Goal: Task Accomplishment & Management: Complete application form

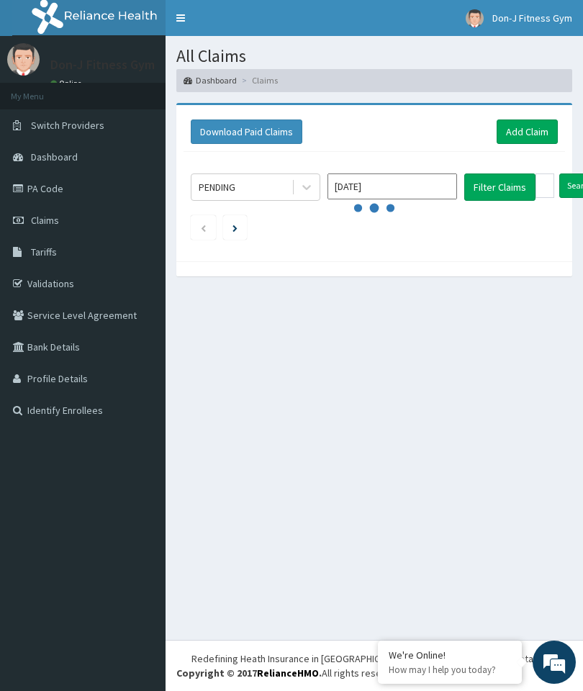
click at [530, 130] on link "Add Claim" at bounding box center [527, 132] width 61 height 24
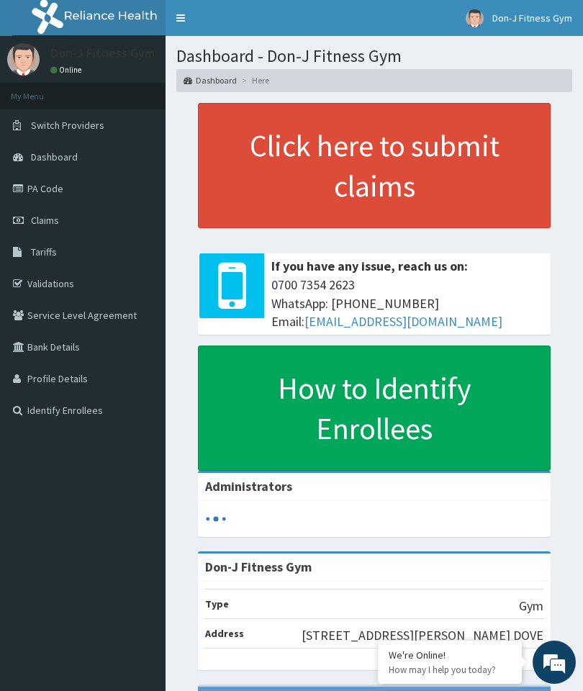
click at [28, 212] on link "Claims" at bounding box center [83, 221] width 166 height 32
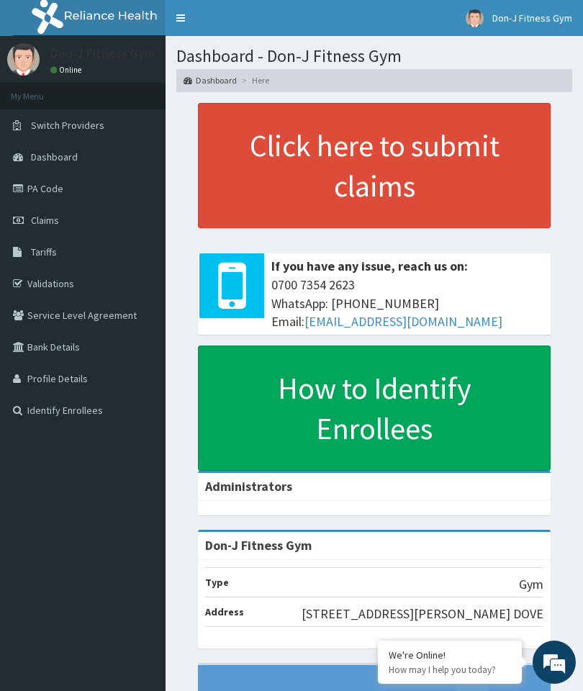
click at [52, 223] on span "Claims" at bounding box center [45, 220] width 28 height 13
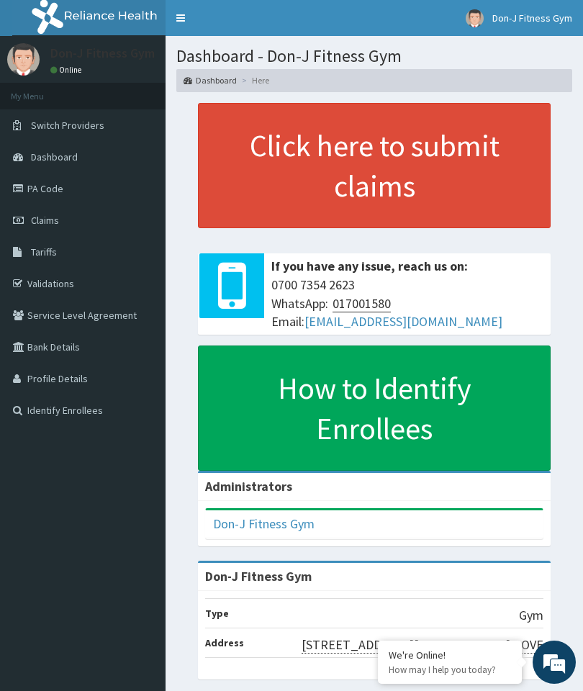
click at [43, 228] on link "Claims" at bounding box center [83, 221] width 166 height 32
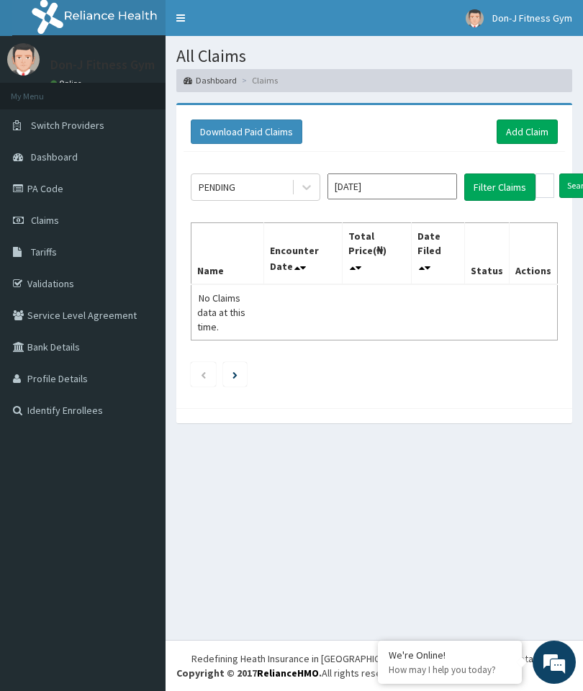
click at [511, 120] on link "Add Claim" at bounding box center [527, 132] width 61 height 24
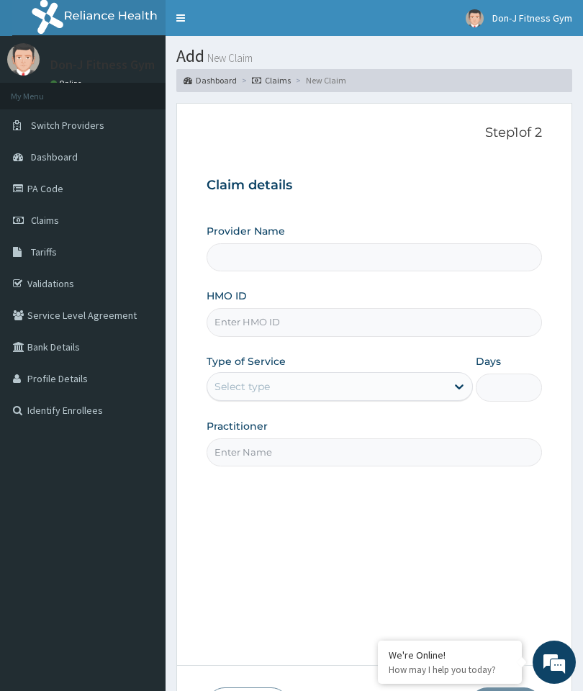
type input "Don-J Fitness Gym"
type input "1"
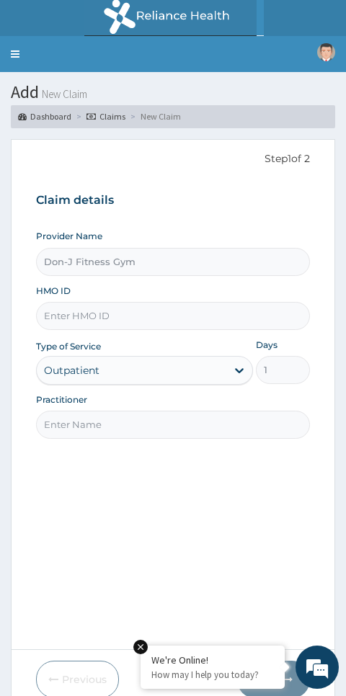
click at [57, 308] on input "HMO ID" at bounding box center [173, 316] width 274 height 28
paste input "Elektron Energy ELY/10006/A"
click at [122, 313] on input "Elektron Energy ELY/10006/A" at bounding box center [173, 316] width 274 height 28
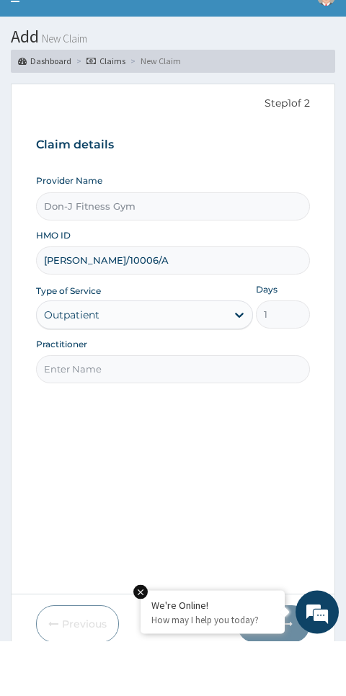
type input "ELY/10006/A"
click at [53, 410] on input "Practitioner" at bounding box center [173, 424] width 274 height 28
paste input "Chizaram Ohajuru"
type input "Chizaram Ohajuru"
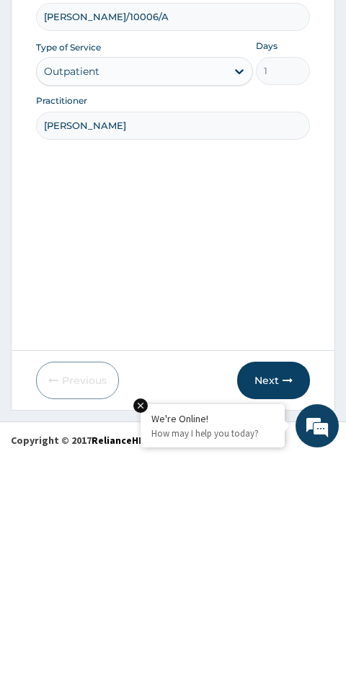
scroll to position [60, 0]
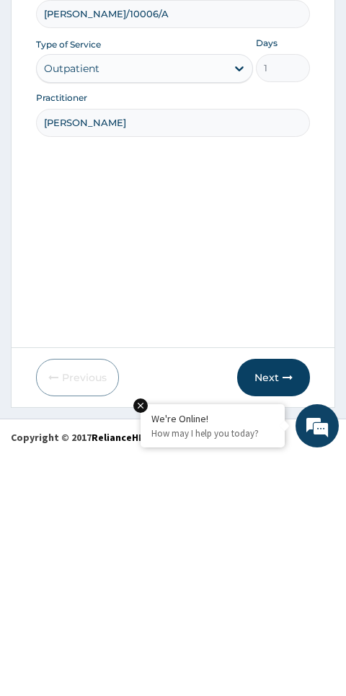
click at [296, 600] on button "Next" at bounding box center [273, 618] width 73 height 37
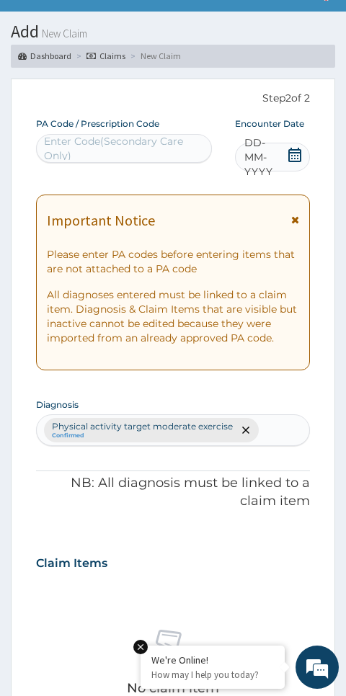
click at [284, 364] on div "Important Notice Please enter PA codes before entering items that are not attac…" at bounding box center [173, 282] width 274 height 176
click at [255, 162] on span "DD-MM-YYYY" at bounding box center [265, 156] width 42 height 43
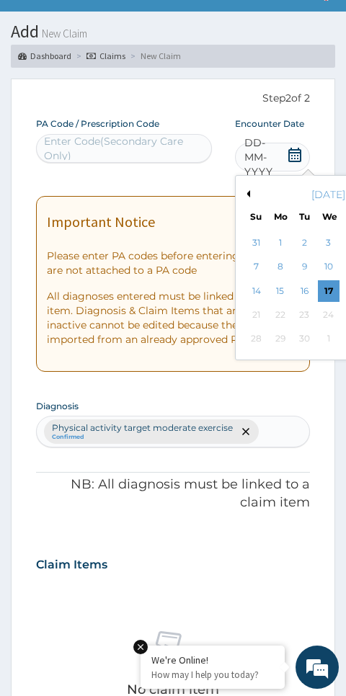
click at [330, 287] on div "17" at bounding box center [328, 291] width 22 height 22
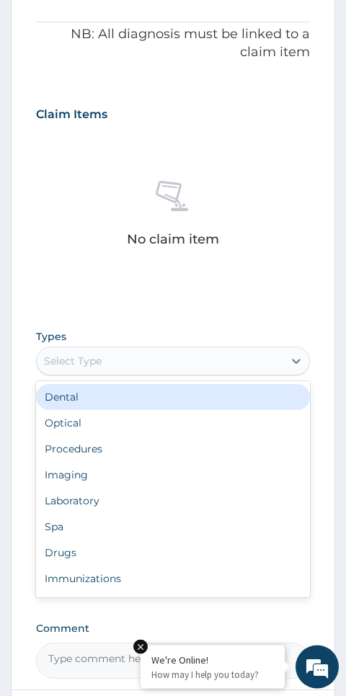
scroll to position [501, 0]
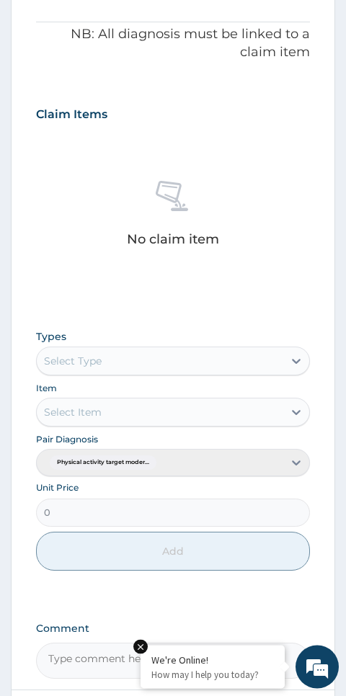
click at [53, 262] on div "No claim item" at bounding box center [173, 217] width 274 height 166
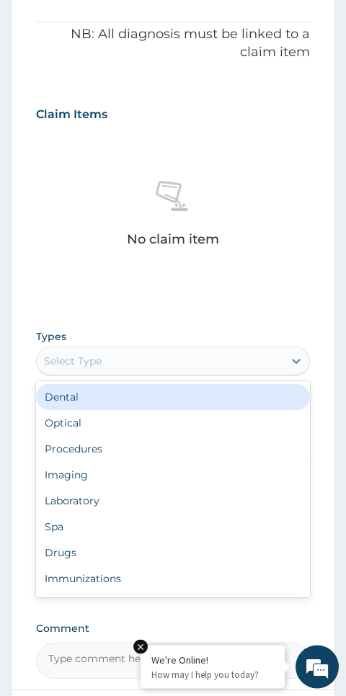
click at [58, 249] on div "No claim item" at bounding box center [173, 217] width 274 height 166
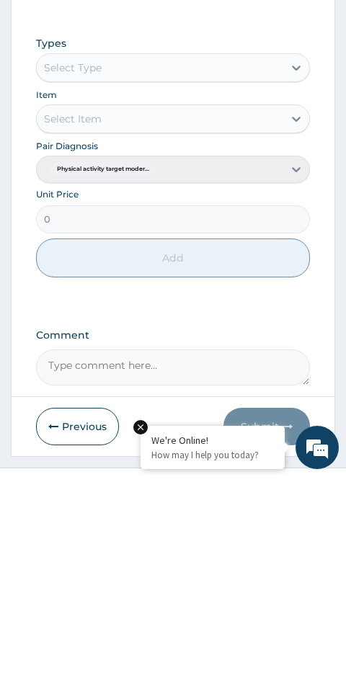
scroll to position [602, 0]
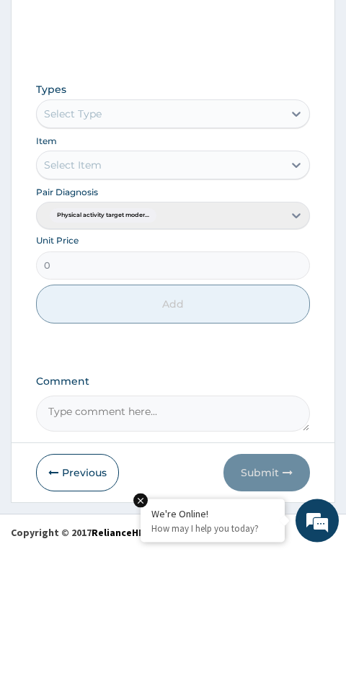
type input "PA/F7FD40"
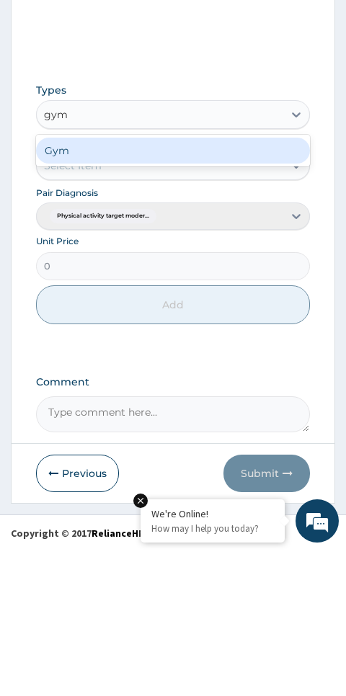
click at [98, 284] on div "Gym" at bounding box center [173, 297] width 274 height 26
type input "gym"
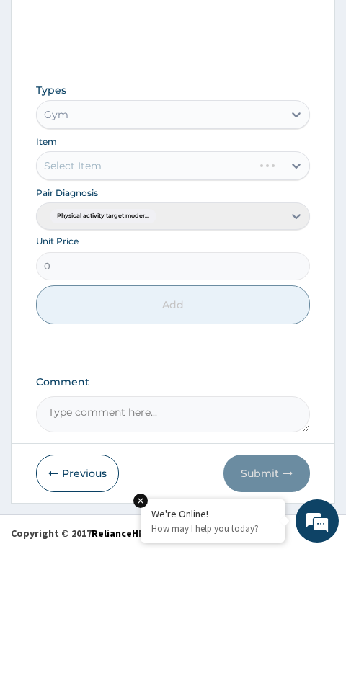
scroll to position [549, 0]
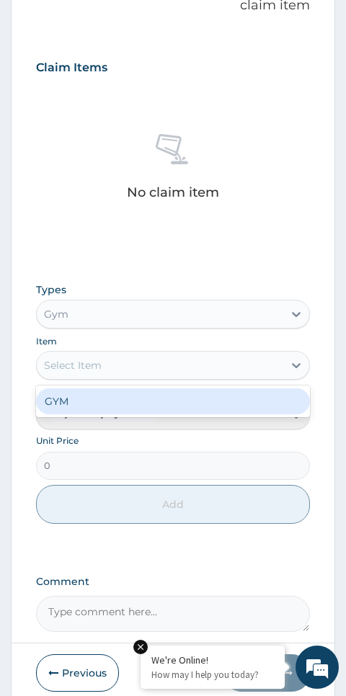
click at [85, 397] on div "GYM" at bounding box center [173, 401] width 274 height 26
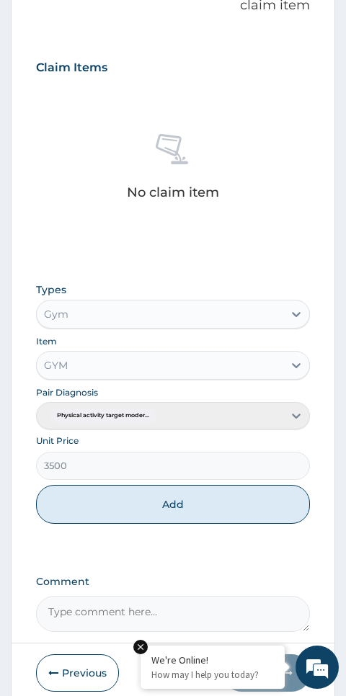
click at [203, 501] on button "Add" at bounding box center [173, 504] width 274 height 39
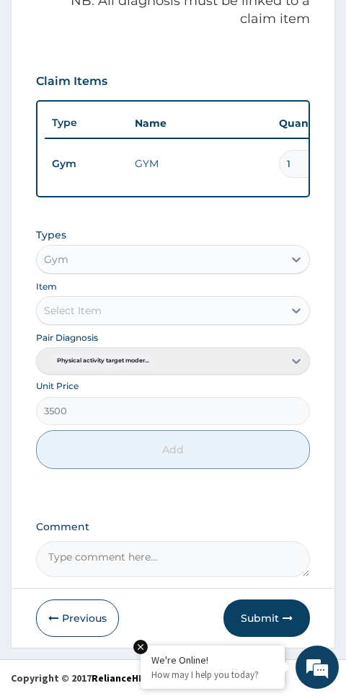
type input "0"
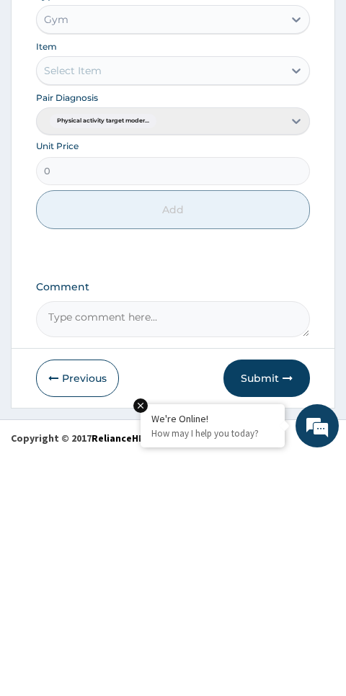
click at [101, 542] on textarea "Comment" at bounding box center [173, 560] width 274 height 36
type textarea "Gym Session"
click at [277, 601] on button "Submit" at bounding box center [266, 619] width 86 height 37
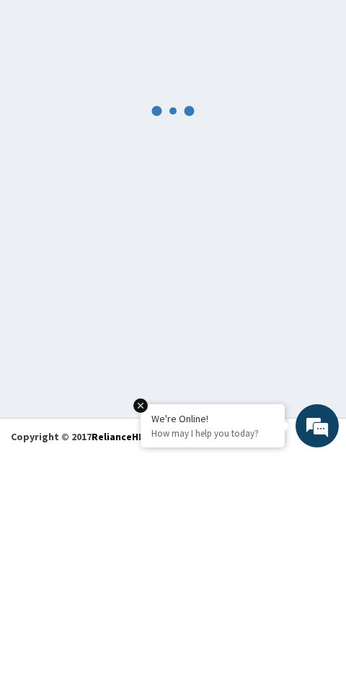
scroll to position [81, 0]
